Goal: Ask a question

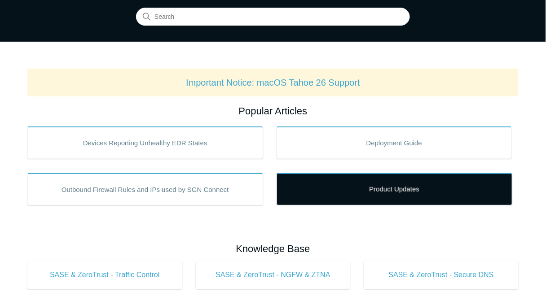
scroll to position [72, 0]
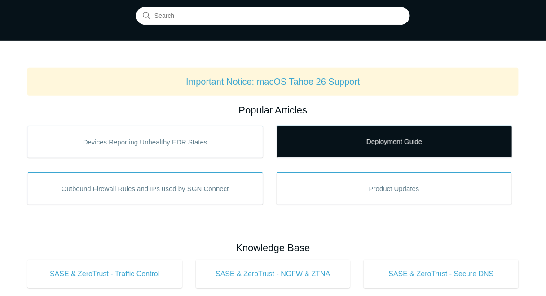
click at [373, 153] on link "Deployment Guide" at bounding box center [394, 142] width 236 height 32
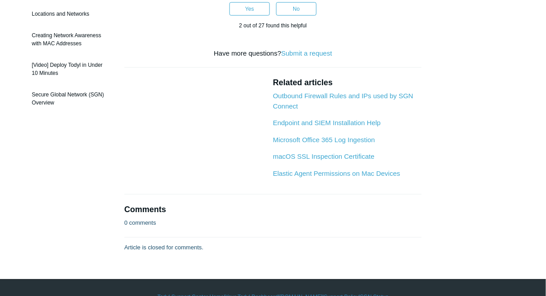
scroll to position [215, 0]
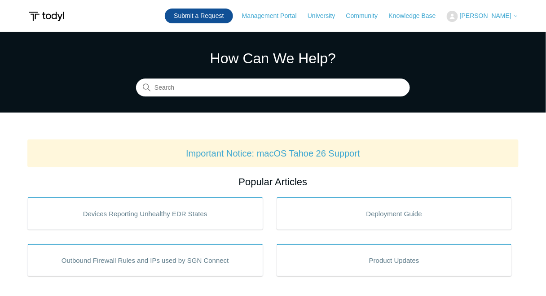
click at [202, 16] on link "Submit a Request" at bounding box center [199, 16] width 68 height 15
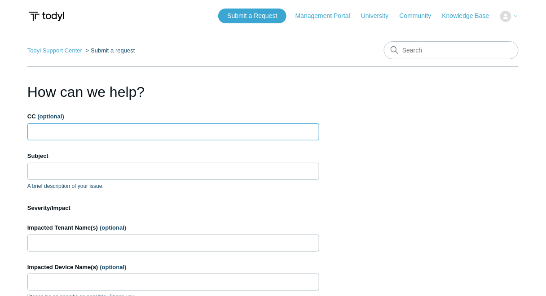
click at [148, 132] on input "CC (optional)" at bounding box center [173, 131] width 292 height 17
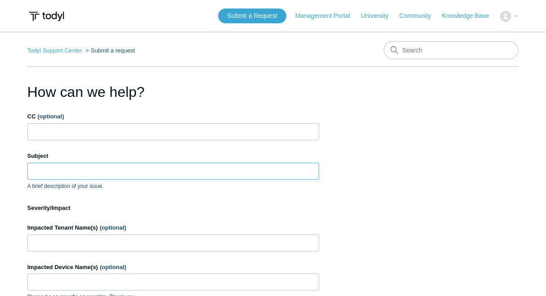
click at [97, 168] on input "Subject" at bounding box center [173, 171] width 292 height 17
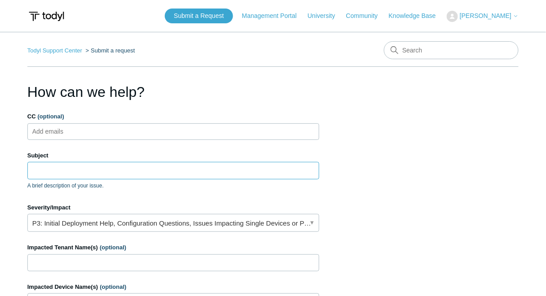
click at [78, 170] on input "Subject" at bounding box center [173, 170] width 292 height 17
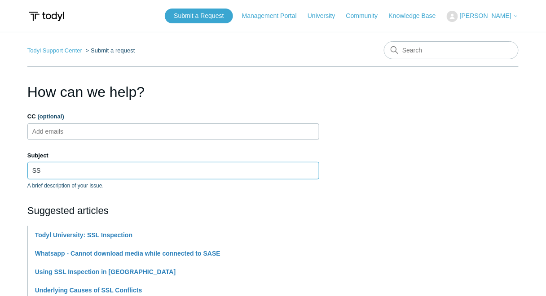
type input "S"
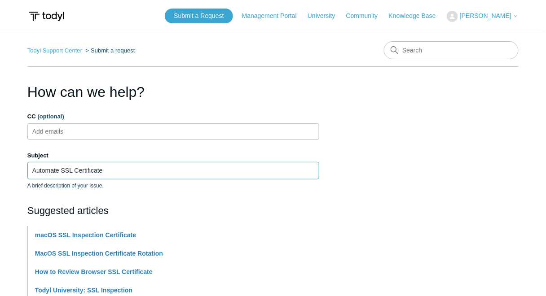
click at [59, 168] on input "Automate SSL Certificate" at bounding box center [173, 170] width 292 height 17
click at [130, 167] on input "Automate the SSL Certificate" at bounding box center [173, 170] width 292 height 17
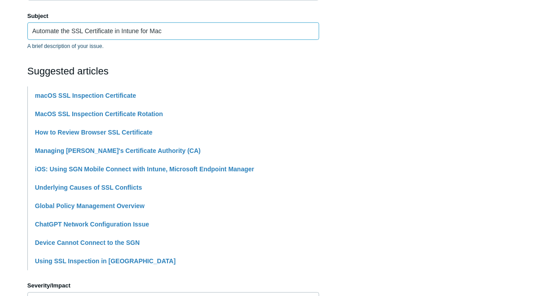
scroll to position [144, 0]
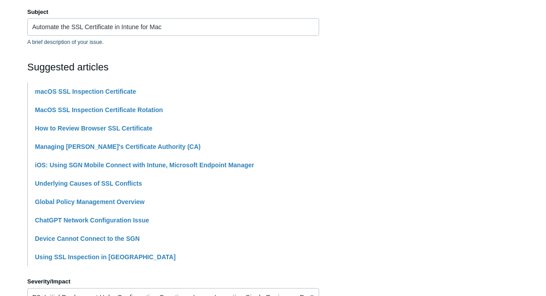
click at [328, 107] on section "How can we help? CC (optional) Add emails Subject Automate the SSL Certificate …" at bounding box center [272, 253] width 491 height 631
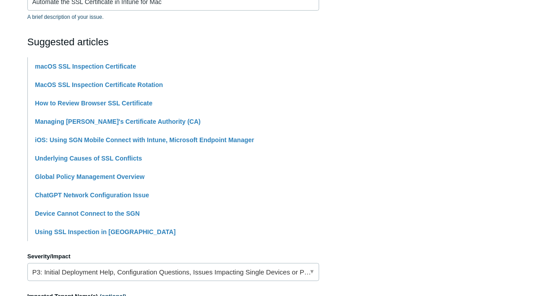
scroll to position [287, 0]
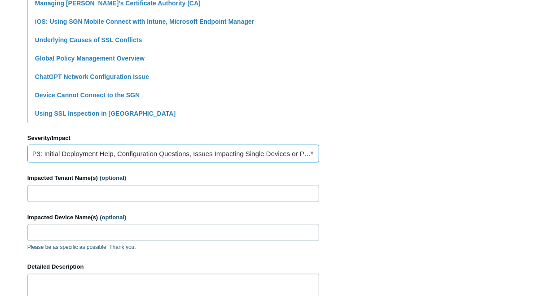
click at [312, 154] on link "P3: Initial Deployment Help, Configuration Questions, Issues Impacting Single D…" at bounding box center [173, 154] width 292 height 18
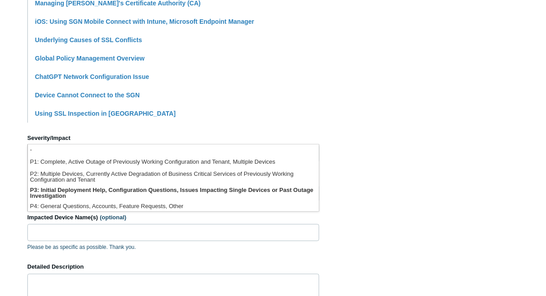
click at [398, 154] on section "How can we help? CC (optional) Add emails Subject Automate the SSL Certificate …" at bounding box center [272, 109] width 491 height 631
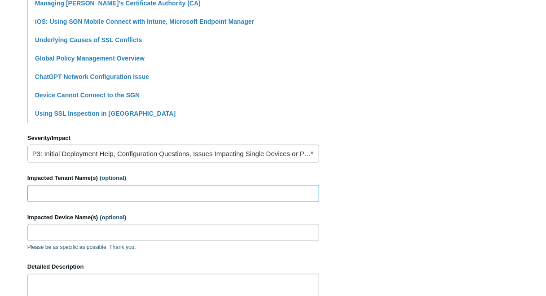
click at [177, 197] on input "Impacted Tenant Name(s) (optional)" at bounding box center [173, 193] width 292 height 17
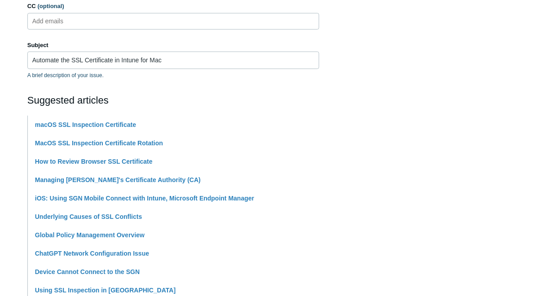
scroll to position [36, 0]
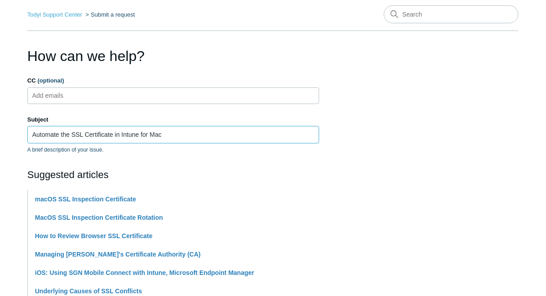
click at [68, 135] on input "Automate the SSL Certificate in Intune for Mac" at bounding box center [173, 134] width 292 height 17
click at [122, 135] on input "Automation for SSL Certificate in Intune for Mac" at bounding box center [173, 134] width 292 height 17
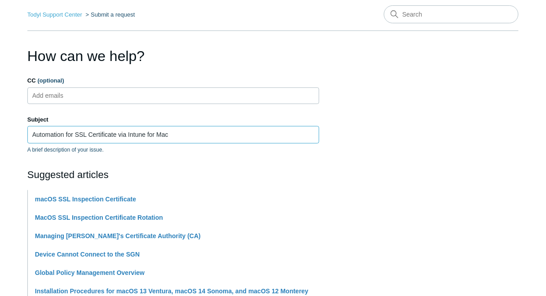
click at [175, 135] on input "Automation for SSL Certificate via Intune for Mac" at bounding box center [173, 134] width 292 height 17
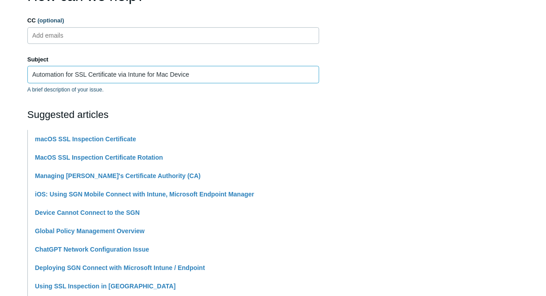
scroll to position [108, 0]
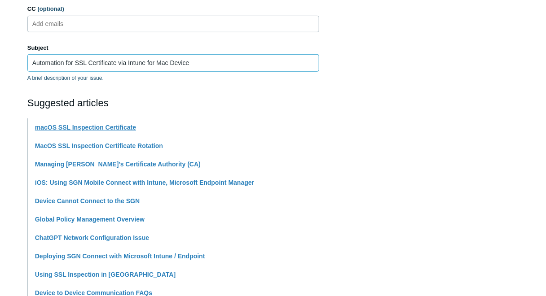
type input "Automation for SSL Certificate via Intune for Mac Device"
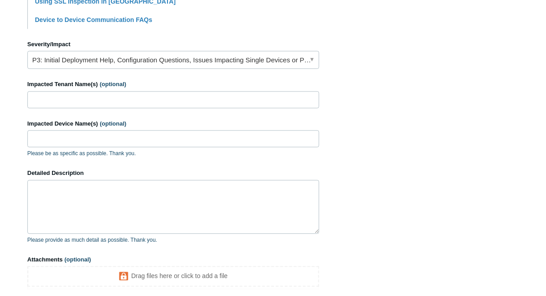
scroll to position [395, 0]
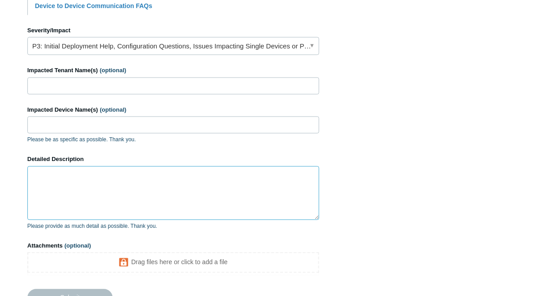
click at [143, 195] on textarea "Detailed Description" at bounding box center [173, 193] width 292 height 54
click at [92, 169] on textarea "Detailed Description" at bounding box center [173, 193] width 292 height 54
paste textarea "Need your help for the instruction in how i can automate the installation and s…"
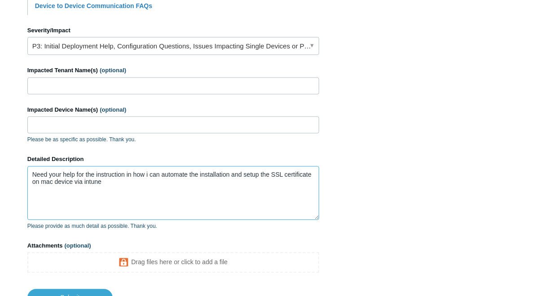
click at [124, 173] on textarea "Need your help for the instruction in how i can automate the installation and s…" at bounding box center [173, 193] width 292 height 54
click at [131, 179] on textarea "Need your help for the instruction step in how i can automate the installation …" at bounding box center [173, 193] width 292 height 54
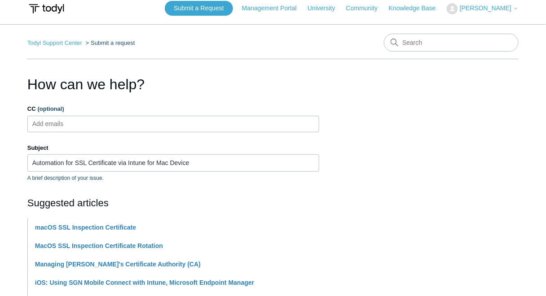
scroll to position [0, 0]
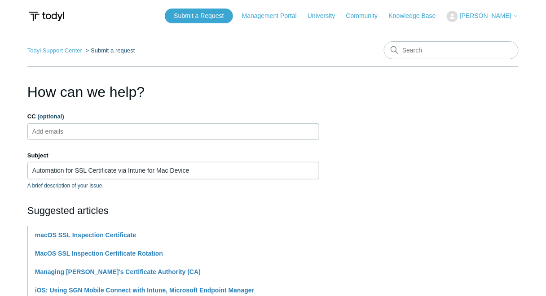
type textarea "Need your help for the instruction step in how i can automate the installation …"
click at [81, 131] on input "CC (optional)" at bounding box center [55, 131] width 53 height 13
type input "cinder.santillan@smartmailhosting.com"
click at [233, 175] on input "Automation for SSL Certificate via Intune for Mac Device" at bounding box center [173, 170] width 292 height 17
click at [181, 137] on input "CC (optional)" at bounding box center [192, 131] width 22 height 13
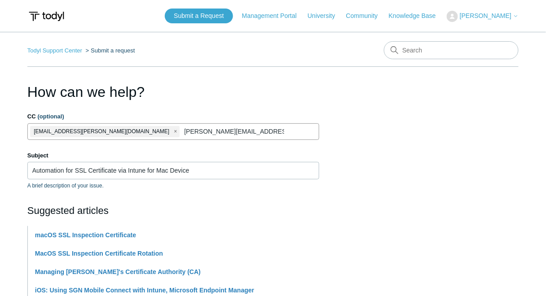
type input "chris@smartmailhosting.com"
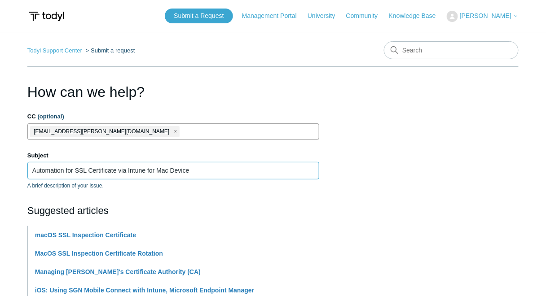
click at [220, 175] on input "Automation for SSL Certificate via Intune for Mac Device" at bounding box center [173, 170] width 292 height 17
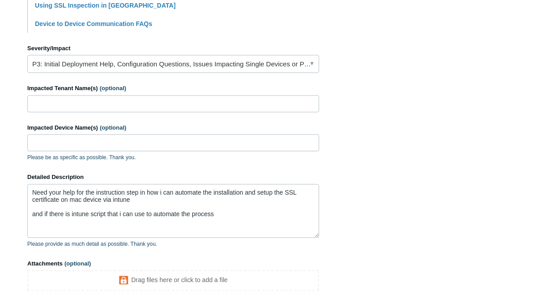
scroll to position [395, 0]
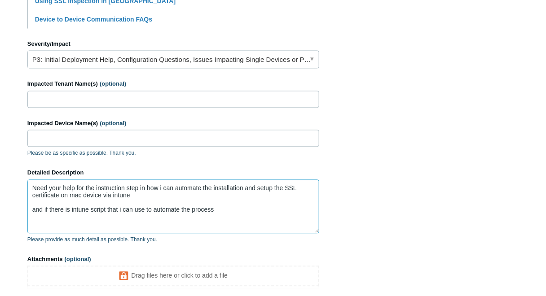
drag, startPoint x: 45, startPoint y: 174, endPoint x: 33, endPoint y: 174, distance: 12.1
click at [33, 180] on textarea "Need your help for the instruction step in how i can automate the installation …" at bounding box center [173, 207] width 292 height 54
type textarea "Need your help for the instruction step in how i can automate the installation …"
click at [214, 194] on textarea "Need your help for the instruction step in how i can automate the installation …" at bounding box center [173, 207] width 292 height 54
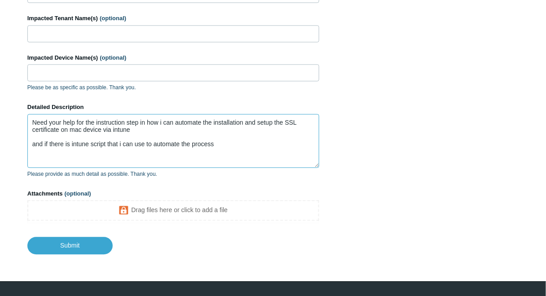
scroll to position [466, 0]
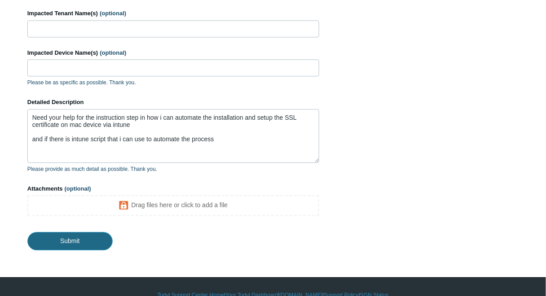
click at [57, 232] on input "Submit" at bounding box center [69, 241] width 85 height 18
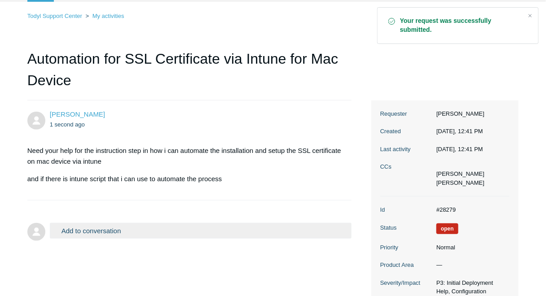
scroll to position [30, 0]
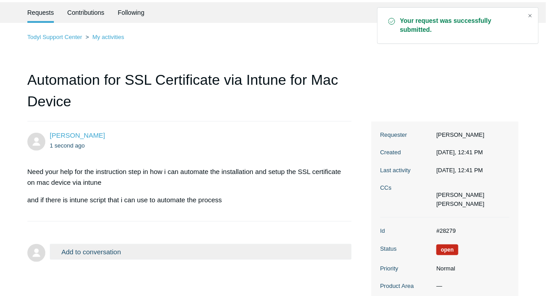
click at [531, 16] on div "Close" at bounding box center [530, 15] width 13 height 13
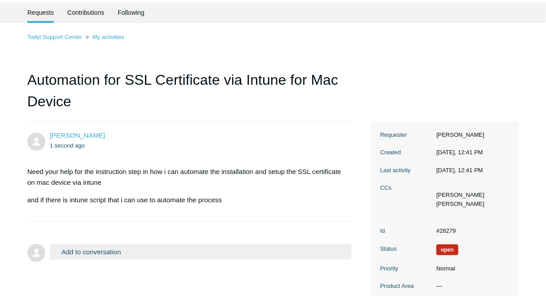
drag, startPoint x: 435, startPoint y: 52, endPoint x: 448, endPoint y: 33, distance: 23.3
click at [435, 52] on div "Todyl Support Center My activities Automation for SSL Certificate via Intune fo…" at bounding box center [272, 223] width 491 height 382
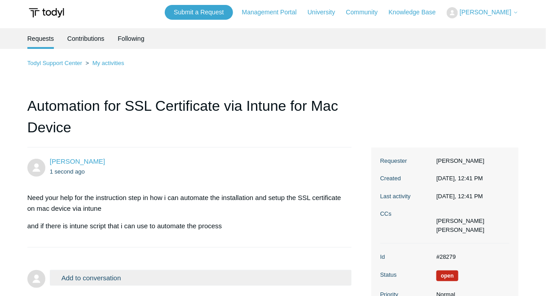
scroll to position [0, 0]
